Goal: Task Accomplishment & Management: Manage account settings

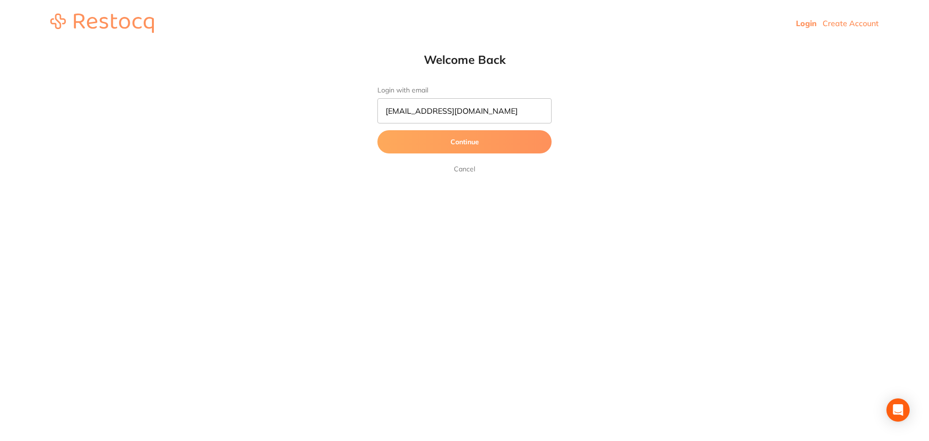
click at [425, 138] on button "Continue" at bounding box center [465, 141] width 174 height 23
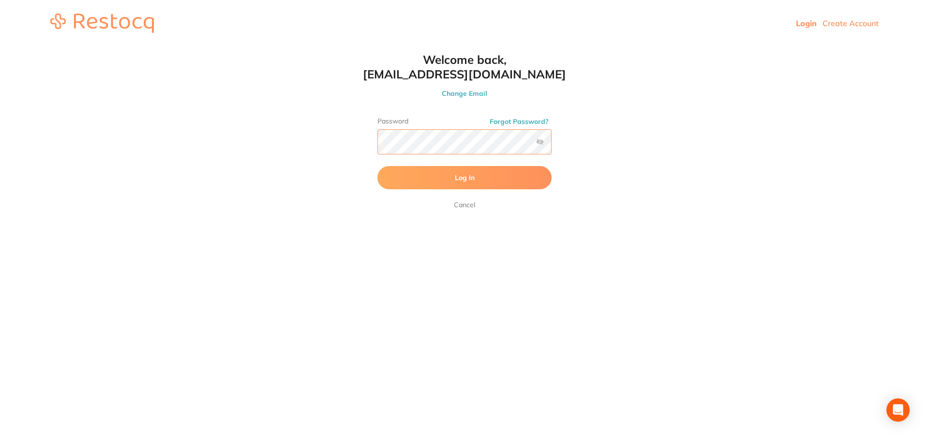
click at [378, 166] on button "Log In" at bounding box center [465, 177] width 174 height 23
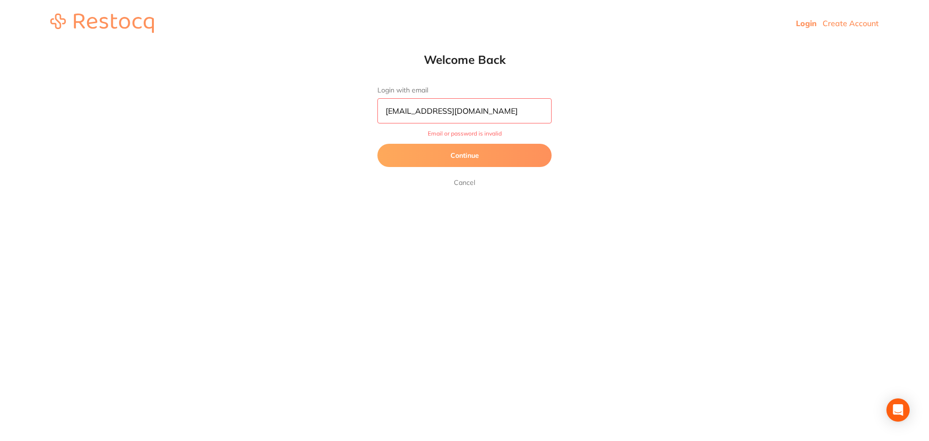
click at [472, 155] on button "Continue" at bounding box center [465, 155] width 174 height 23
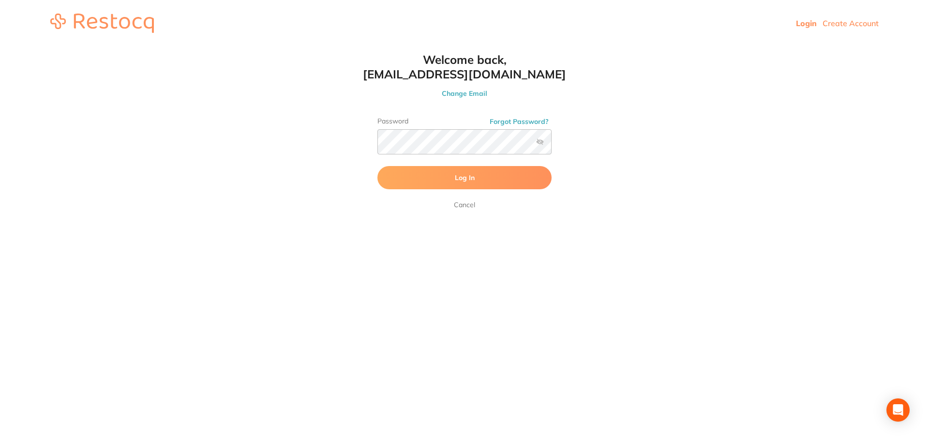
click at [541, 141] on label at bounding box center [540, 142] width 8 height 8
click at [552, 145] on input "checkbox" at bounding box center [552, 145] width 0 height 0
click at [378, 166] on button "Log In" at bounding box center [465, 177] width 174 height 23
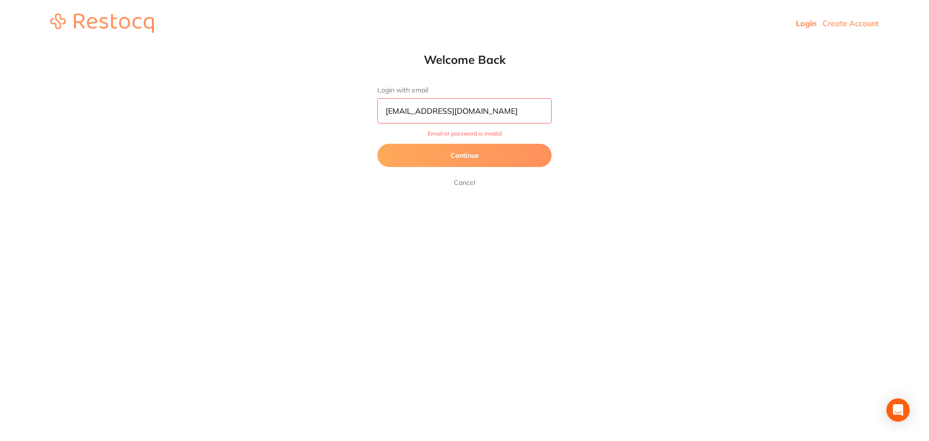
click at [393, 117] on input "[EMAIL_ADDRESS][DOMAIN_NAME]" at bounding box center [465, 110] width 174 height 25
click at [393, 115] on input "[EMAIL_ADDRESS][DOMAIN_NAME]" at bounding box center [465, 110] width 174 height 25
type input "[EMAIL_ADDRESS][DOMAIN_NAME]"
click at [426, 149] on button "Continue" at bounding box center [465, 155] width 174 height 23
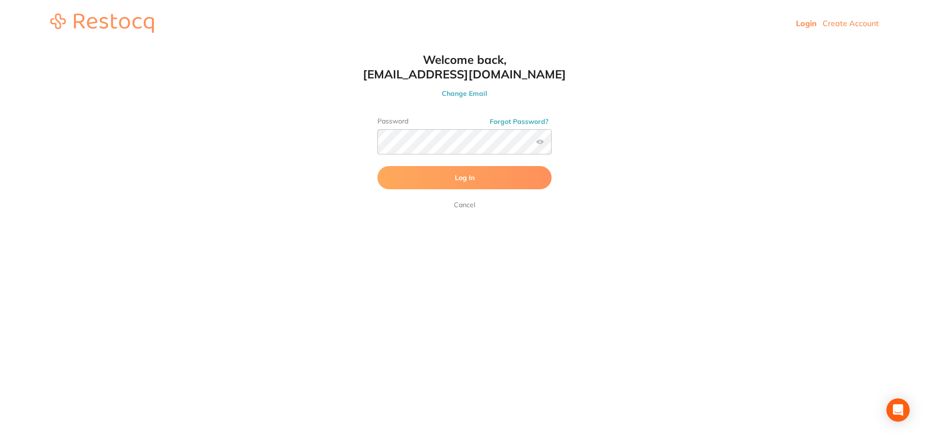
click at [460, 173] on span "Log In" at bounding box center [465, 177] width 20 height 9
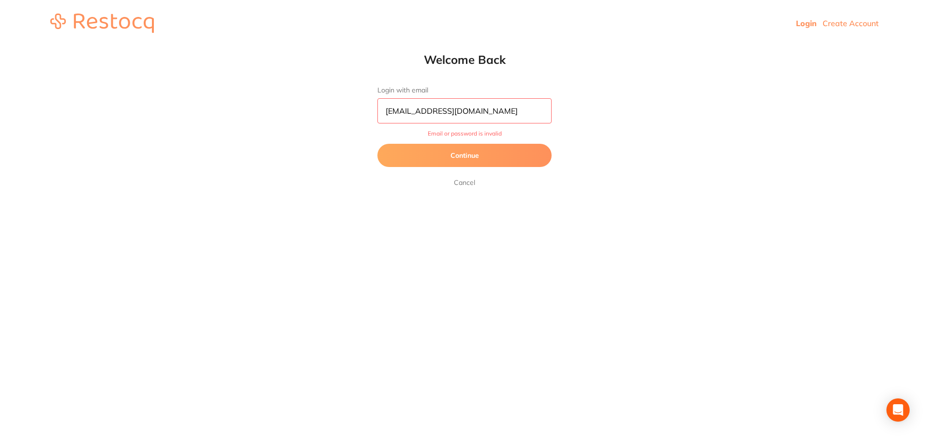
click at [488, 152] on button "Continue" at bounding box center [465, 155] width 174 height 23
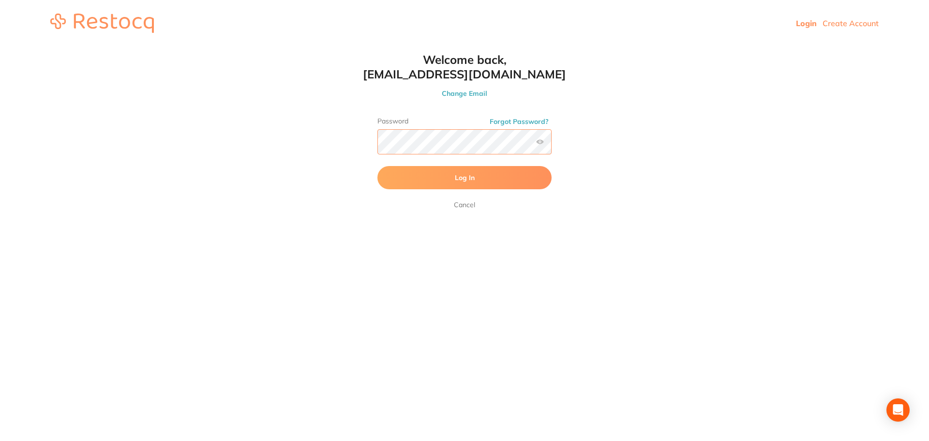
click at [378, 166] on button "Log In" at bounding box center [465, 177] width 174 height 23
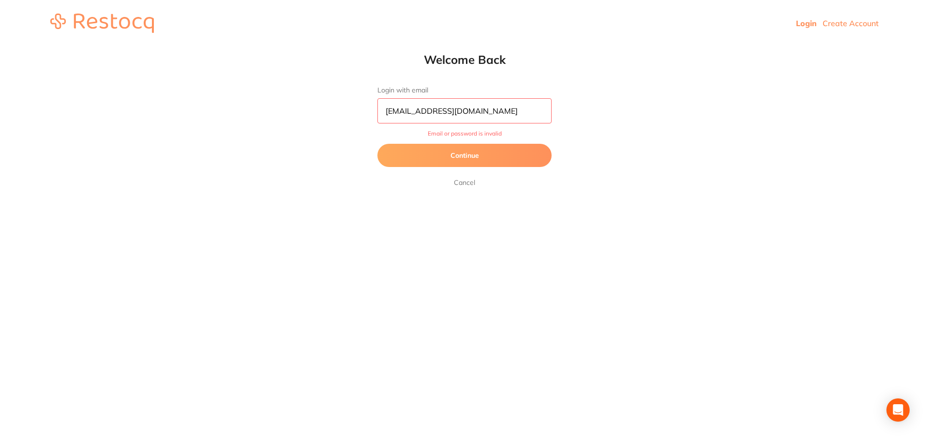
click at [451, 154] on button "Continue" at bounding box center [465, 155] width 174 height 23
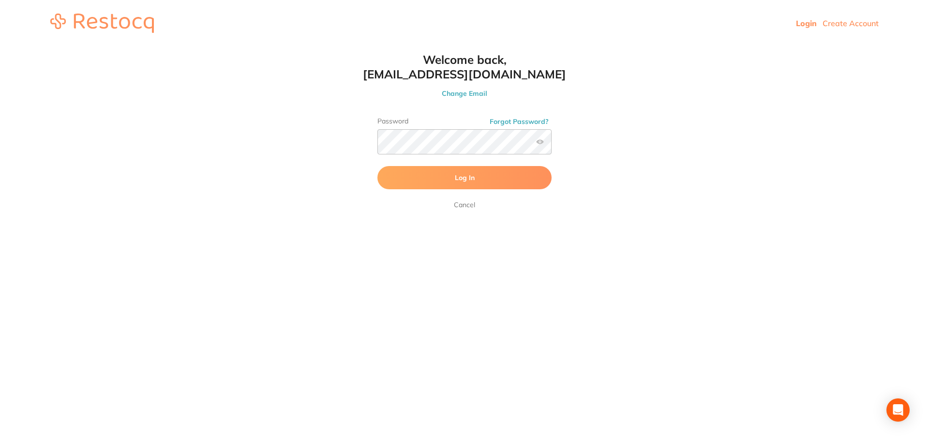
click at [460, 173] on button "Log In" at bounding box center [465, 177] width 174 height 23
